Goal: Download file/media

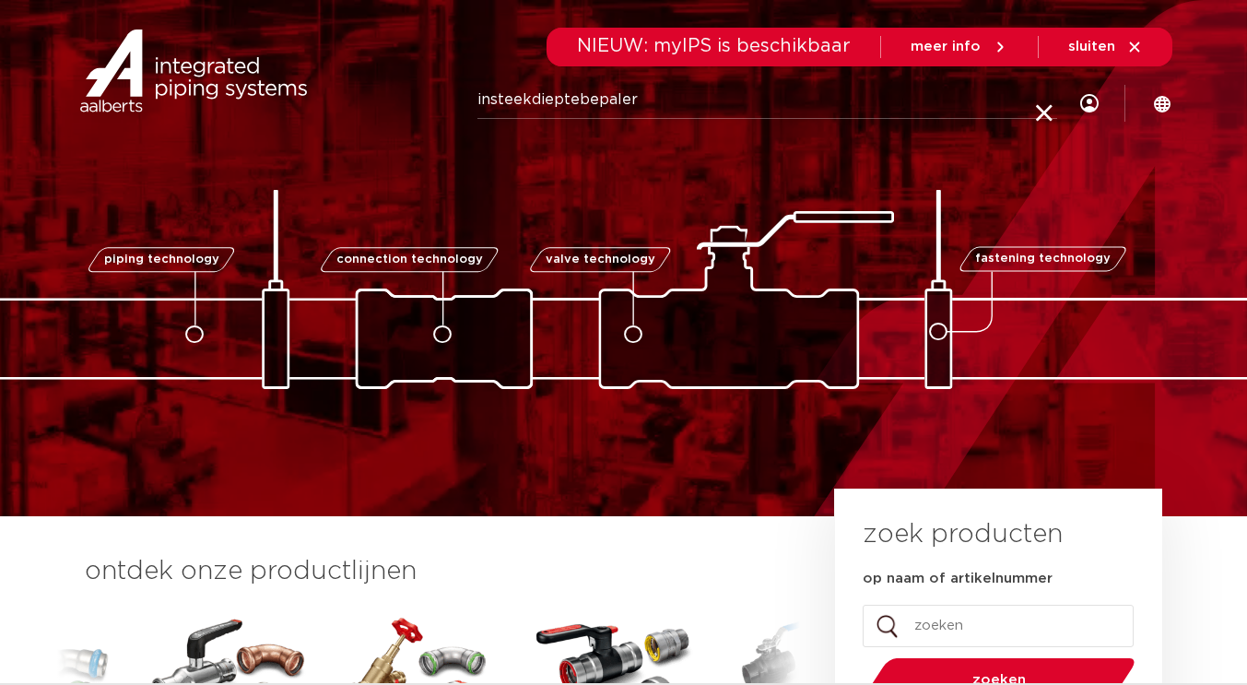
type input "insteekdieptebepaler"
click button "Zoeken" at bounding box center [0, 0] width 0 height 0
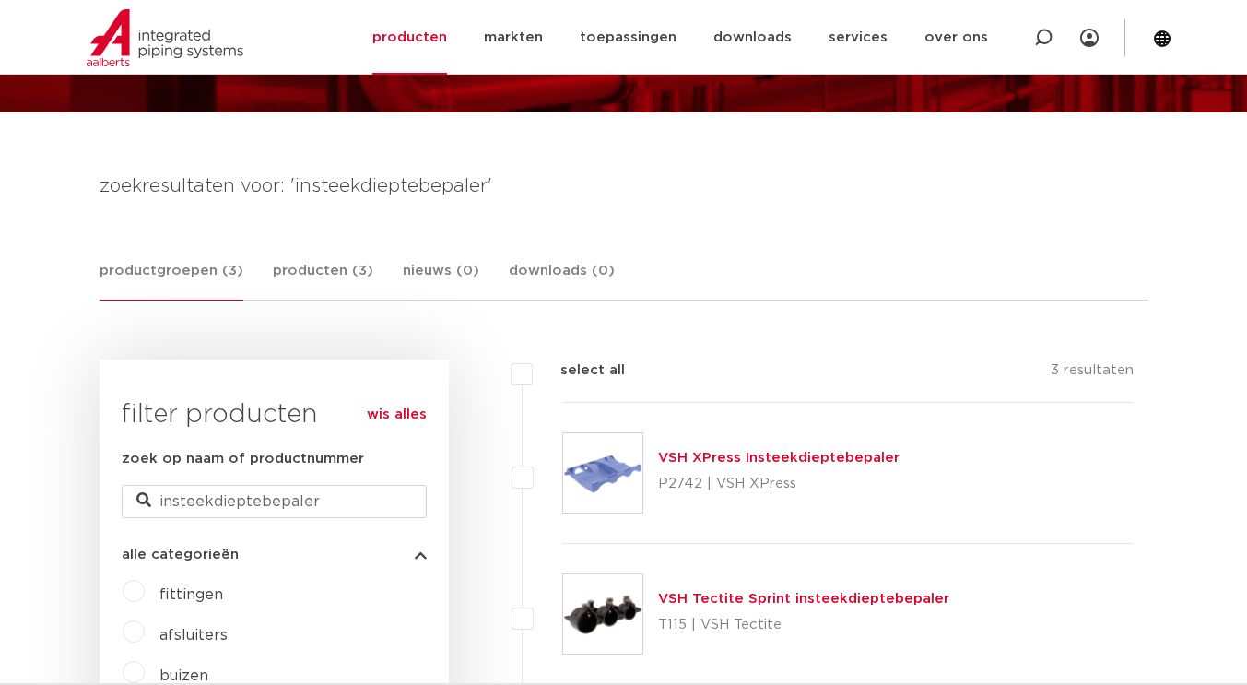
click at [738, 456] on link "VSH XPress Insteekdieptebepaler" at bounding box center [779, 458] width 242 height 14
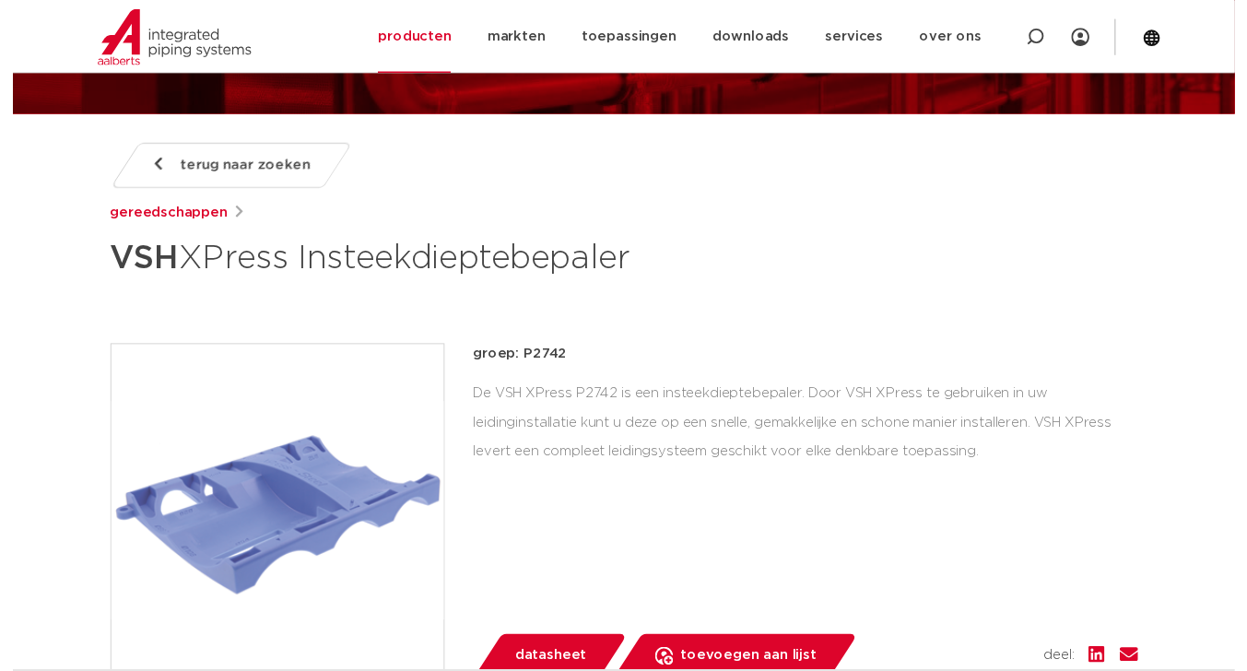
scroll to position [277, 0]
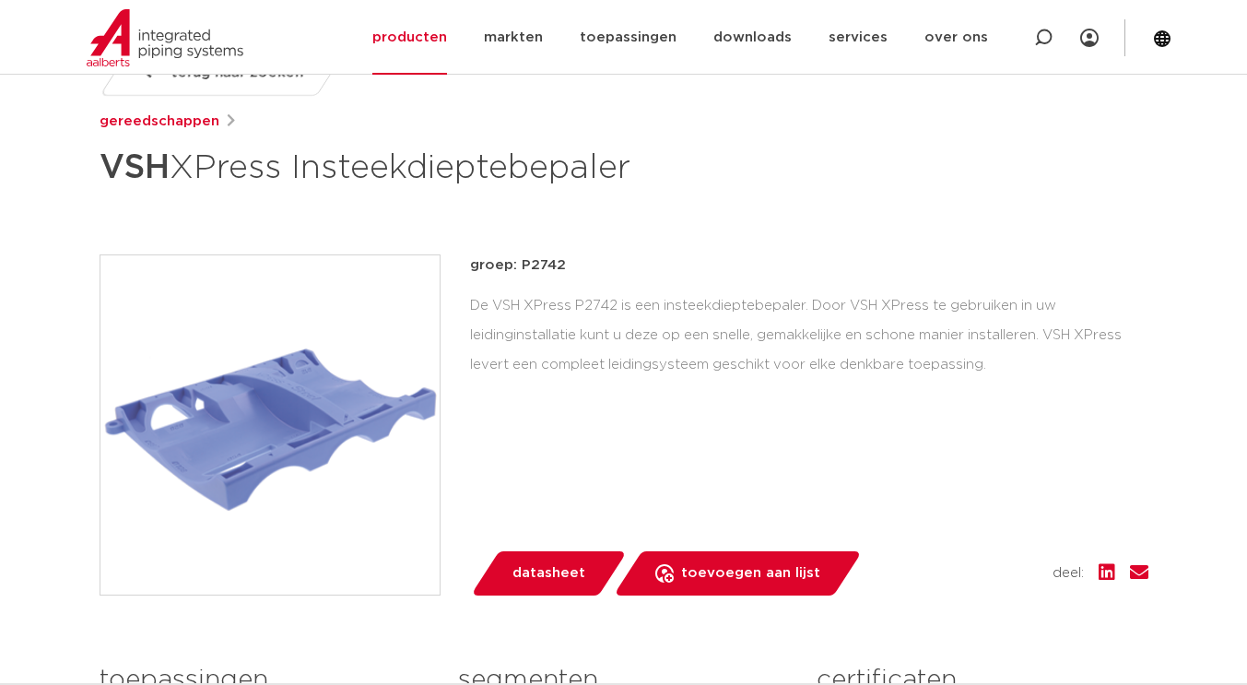
click at [543, 573] on span "datasheet" at bounding box center [549, 573] width 73 height 29
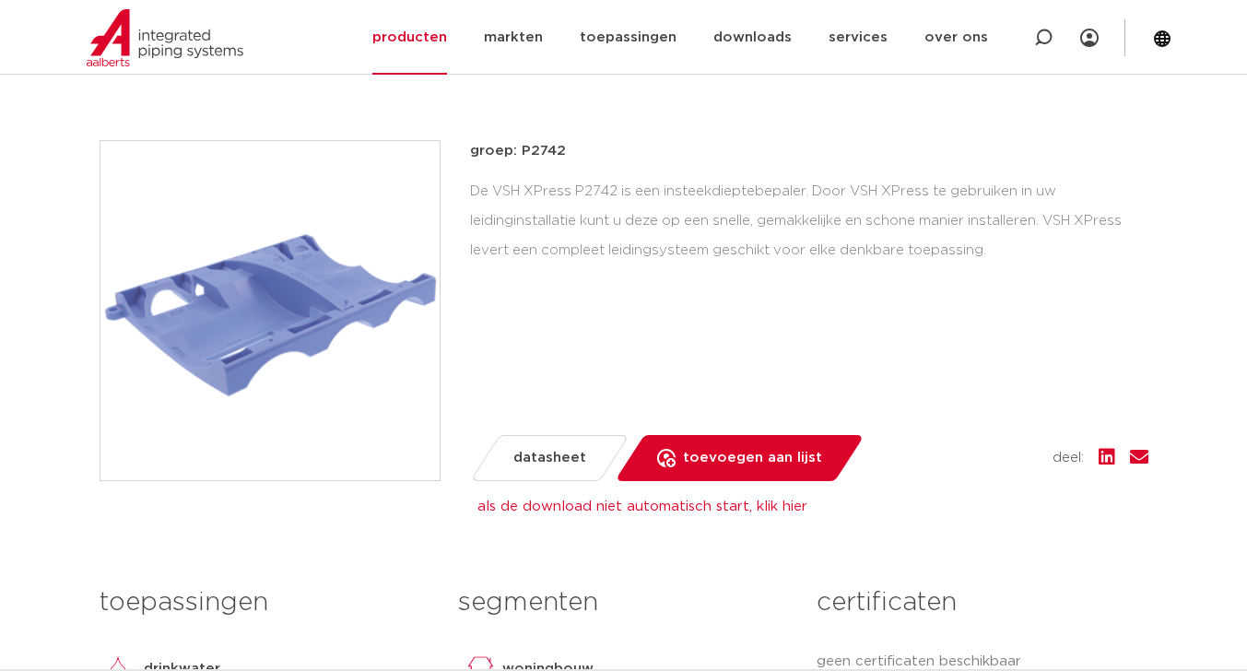
scroll to position [369, 0]
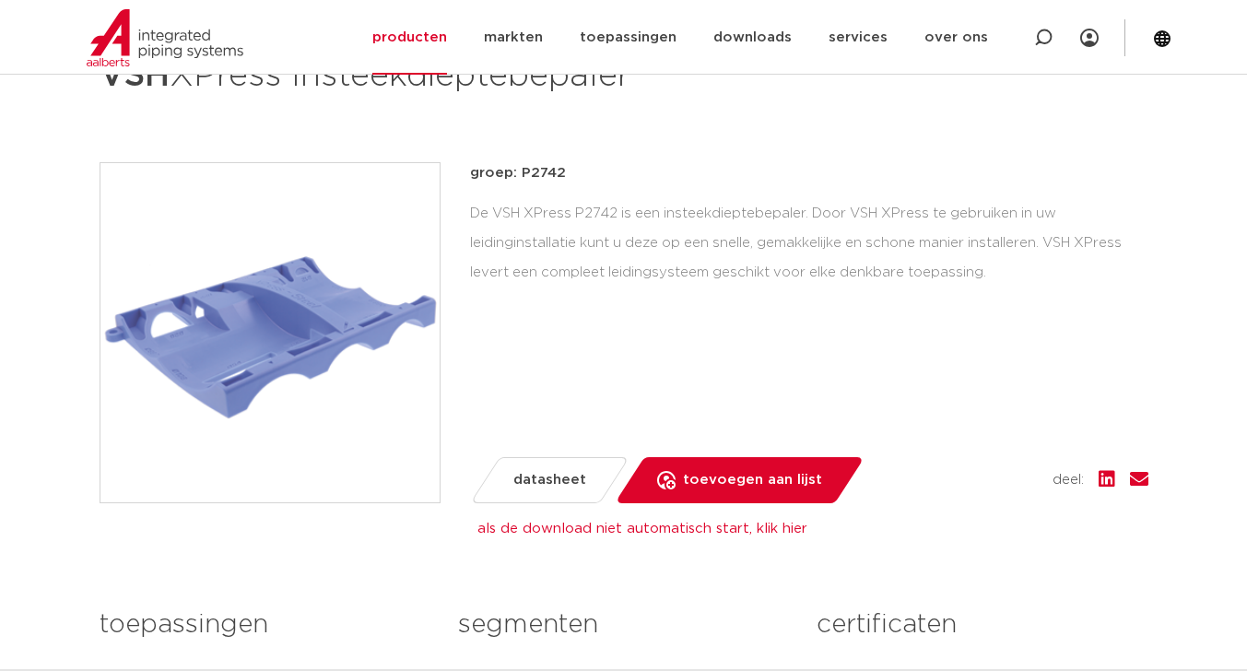
click at [769, 532] on link "als de download niet automatisch start, klik hier" at bounding box center [643, 529] width 330 height 14
